Goal: Information Seeking & Learning: Learn about a topic

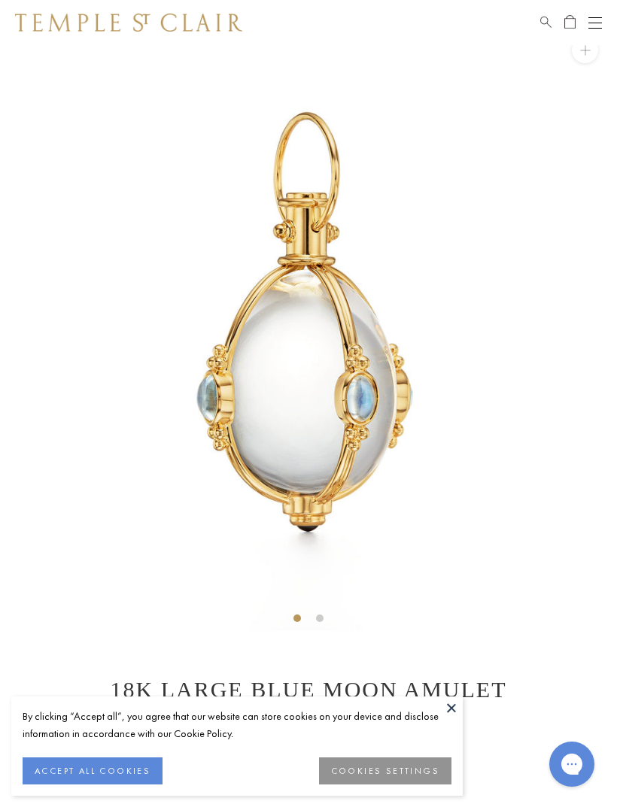
scroll to position [45, 0]
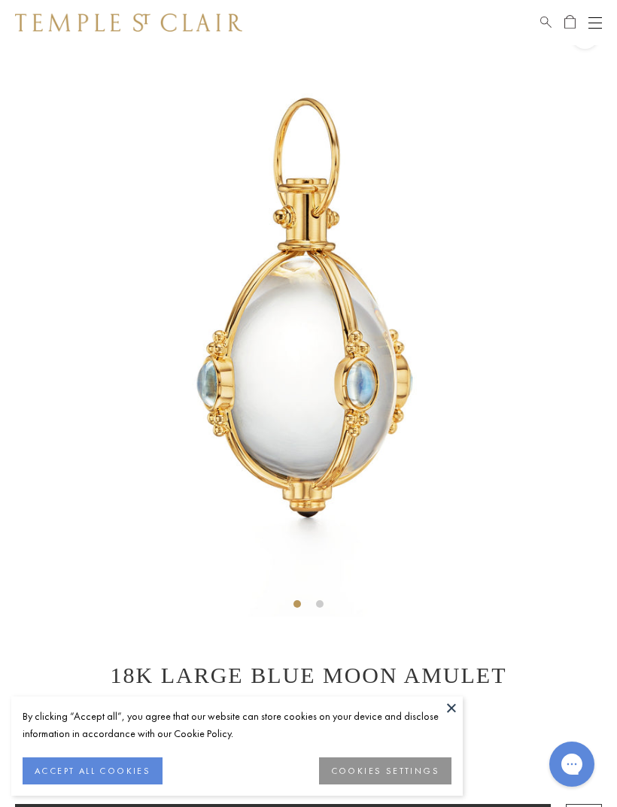
click at [450, 709] on button at bounding box center [451, 708] width 23 height 23
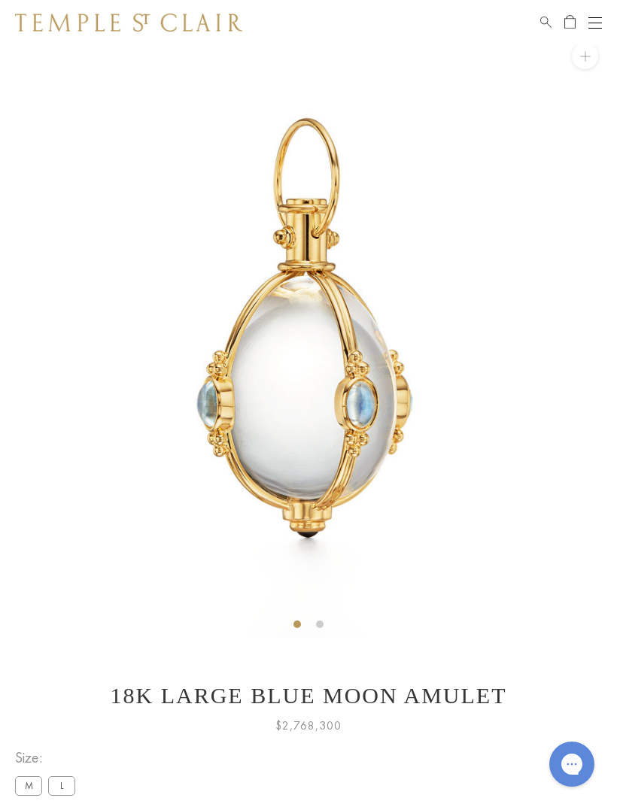
scroll to position [23, 0]
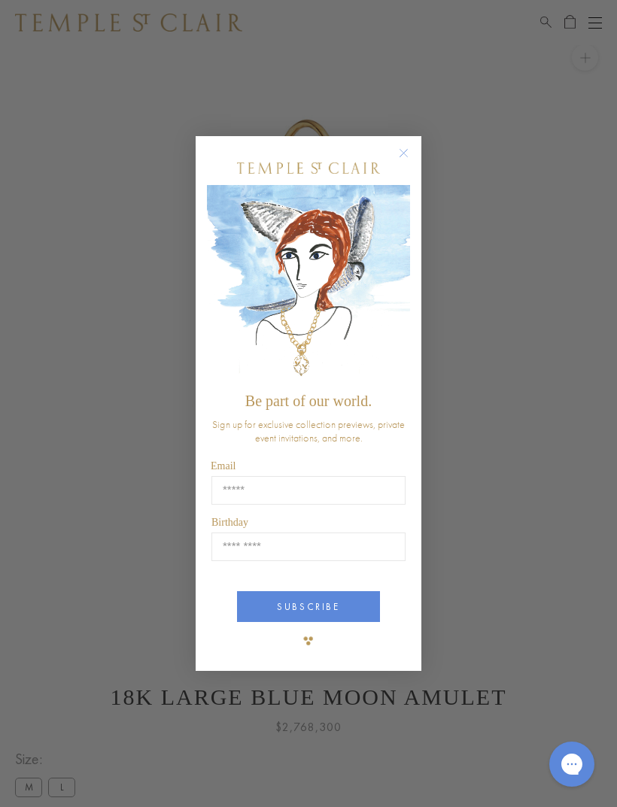
click at [410, 152] on circle "Close dialog" at bounding box center [404, 153] width 18 height 18
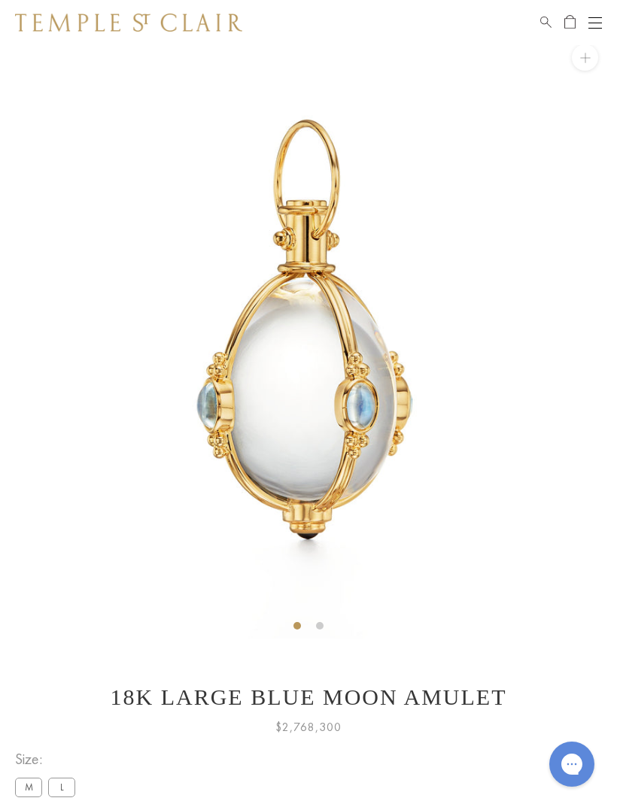
click at [113, 41] on div "Shop Shop Categories Amulets Pendants & Charms Lockets Chains & Leather Cords E…" at bounding box center [308, 22] width 617 height 45
click at [97, 26] on img at bounding box center [128, 23] width 227 height 18
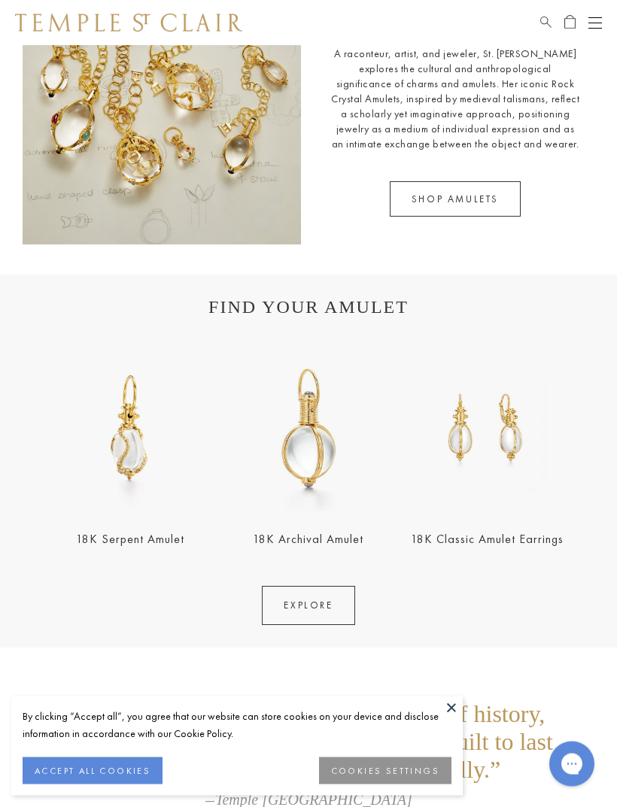
scroll to position [1903, 0]
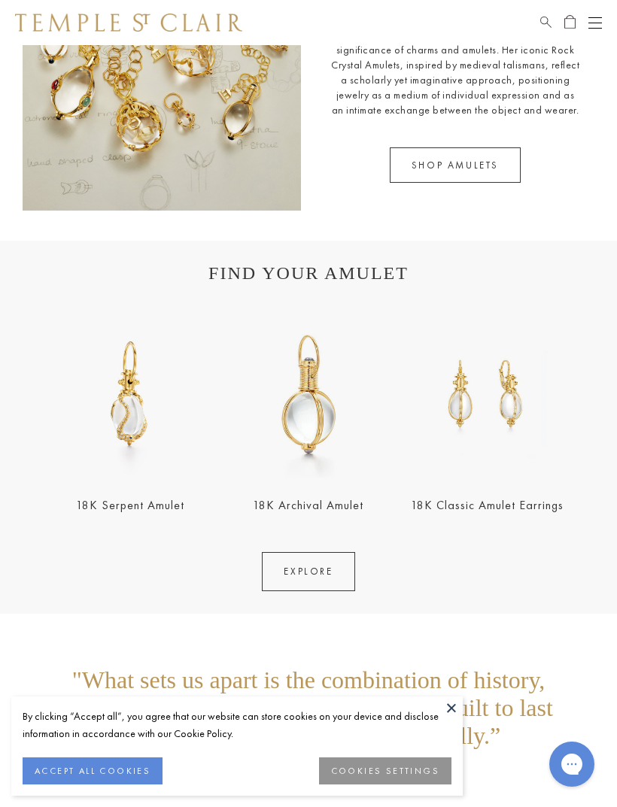
click at [292, 582] on link "EXPLORE" at bounding box center [308, 571] width 93 height 39
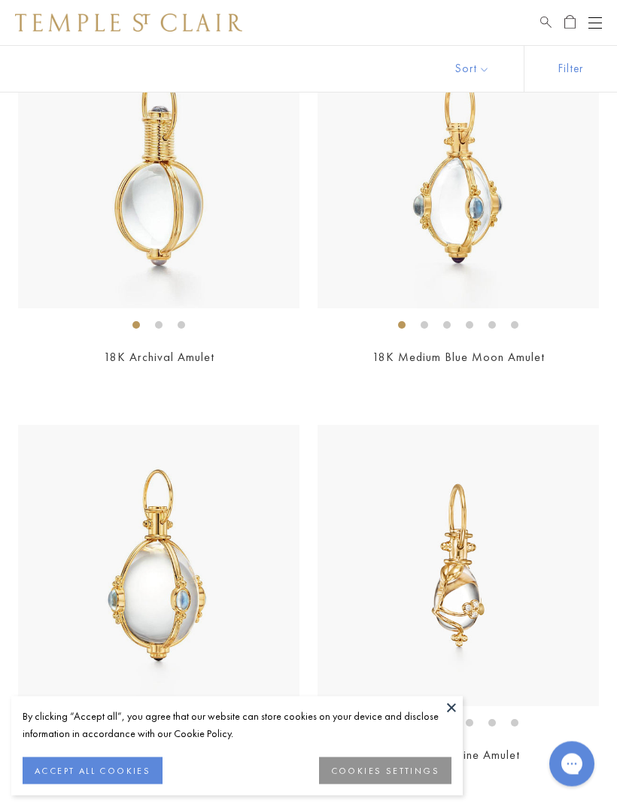
scroll to position [758, 0]
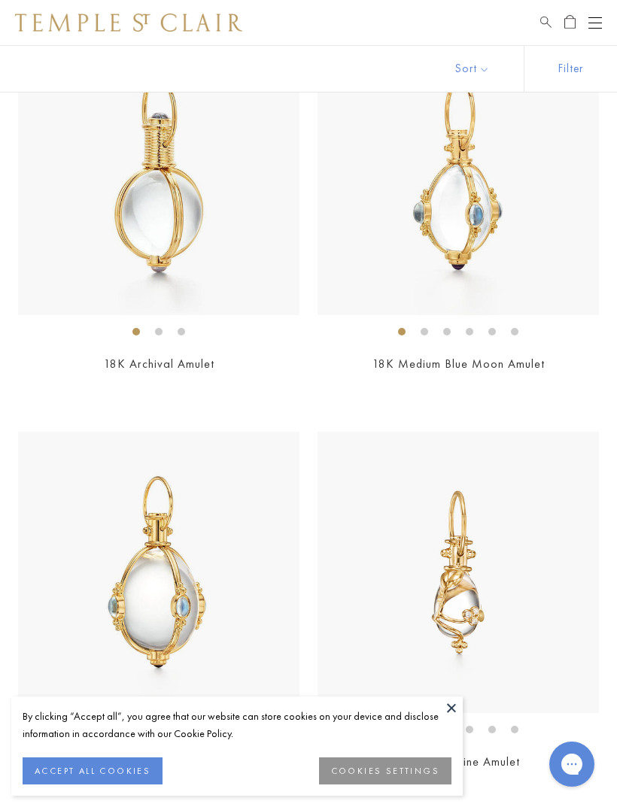
click at [429, 251] on img at bounding box center [458, 174] width 281 height 281
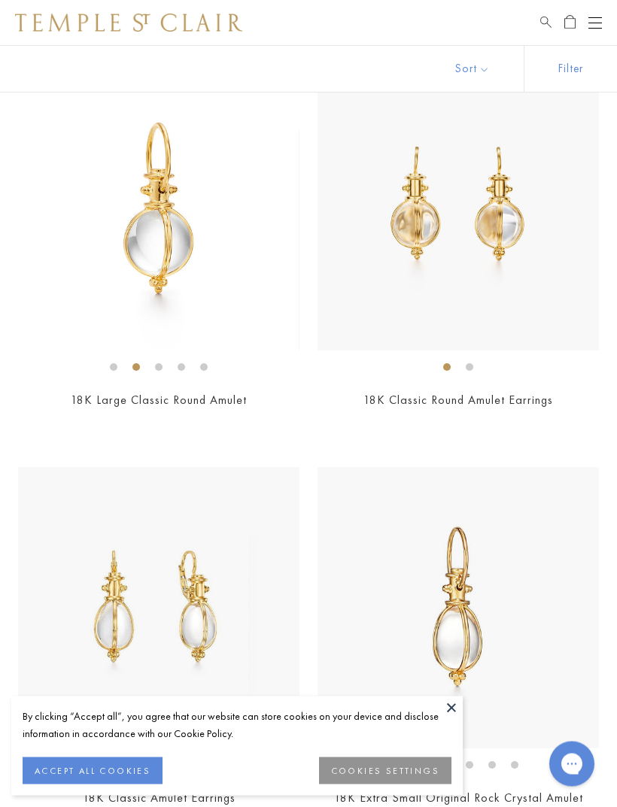
scroll to position [3508, 0]
click at [166, 532] on img at bounding box center [158, 607] width 281 height 281
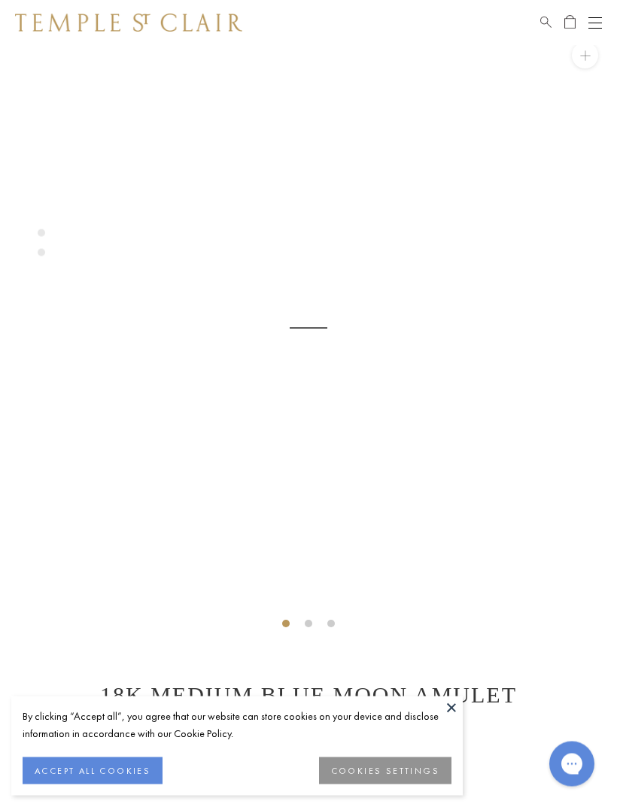
scroll to position [26, 0]
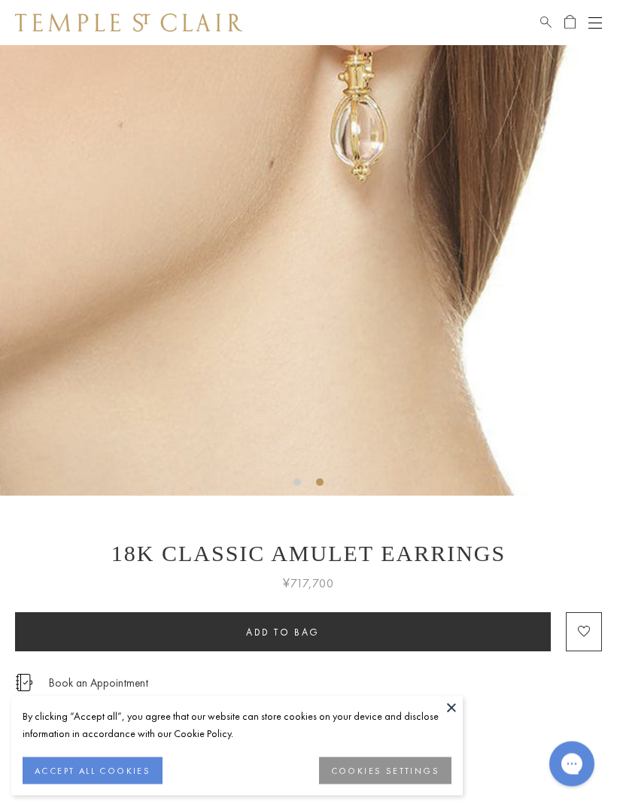
scroll to position [166, 0]
click at [339, 692] on div "Contact an Ambassador" at bounding box center [308, 708] width 587 height 34
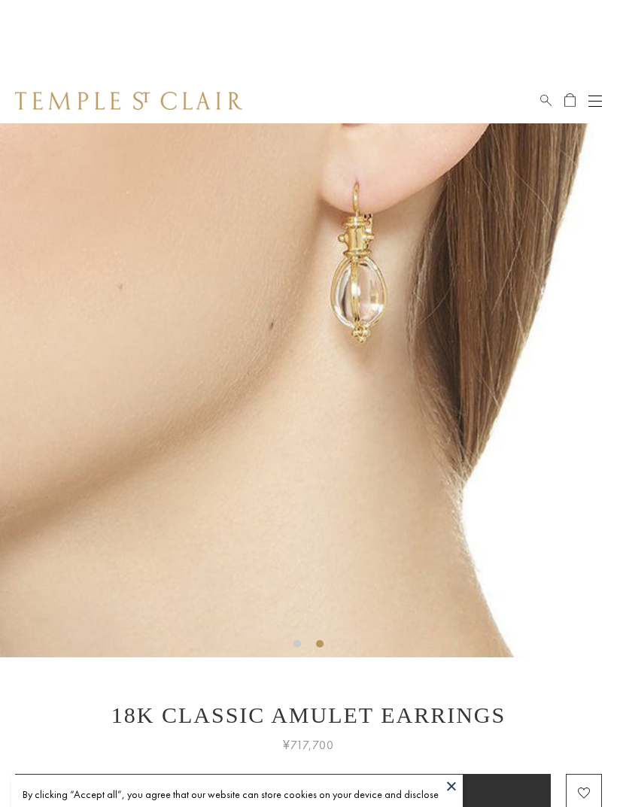
scroll to position [0, 0]
